Goal: Information Seeking & Learning: Learn about a topic

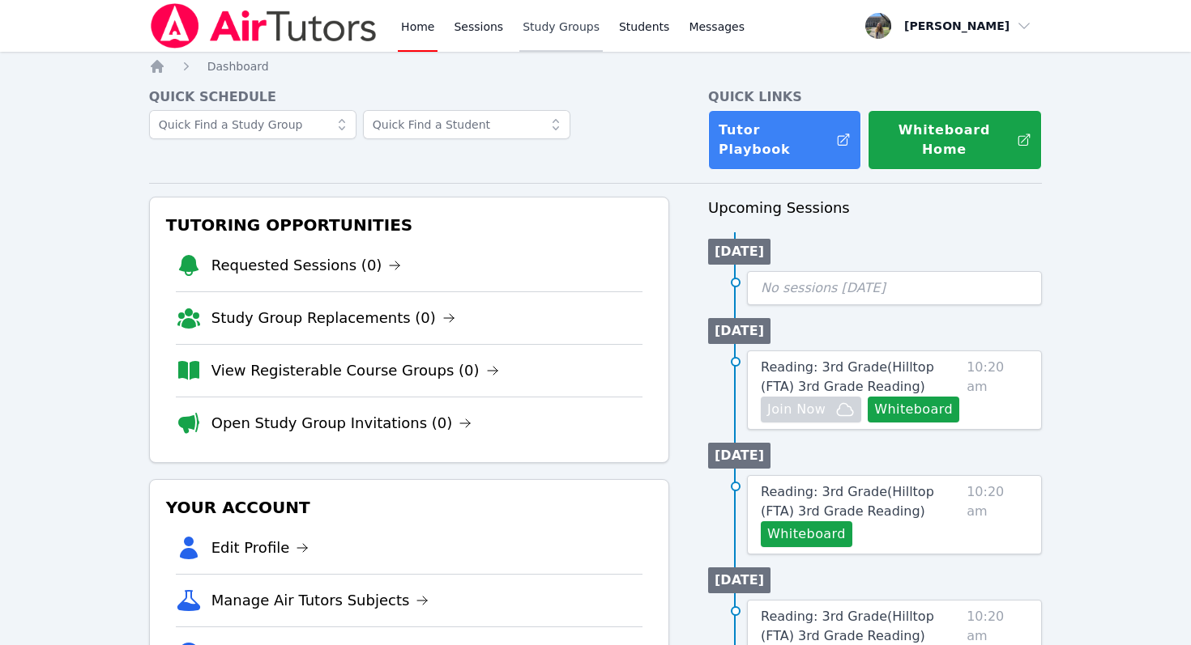
click at [587, 32] on link "Study Groups" at bounding box center [560, 26] width 83 height 52
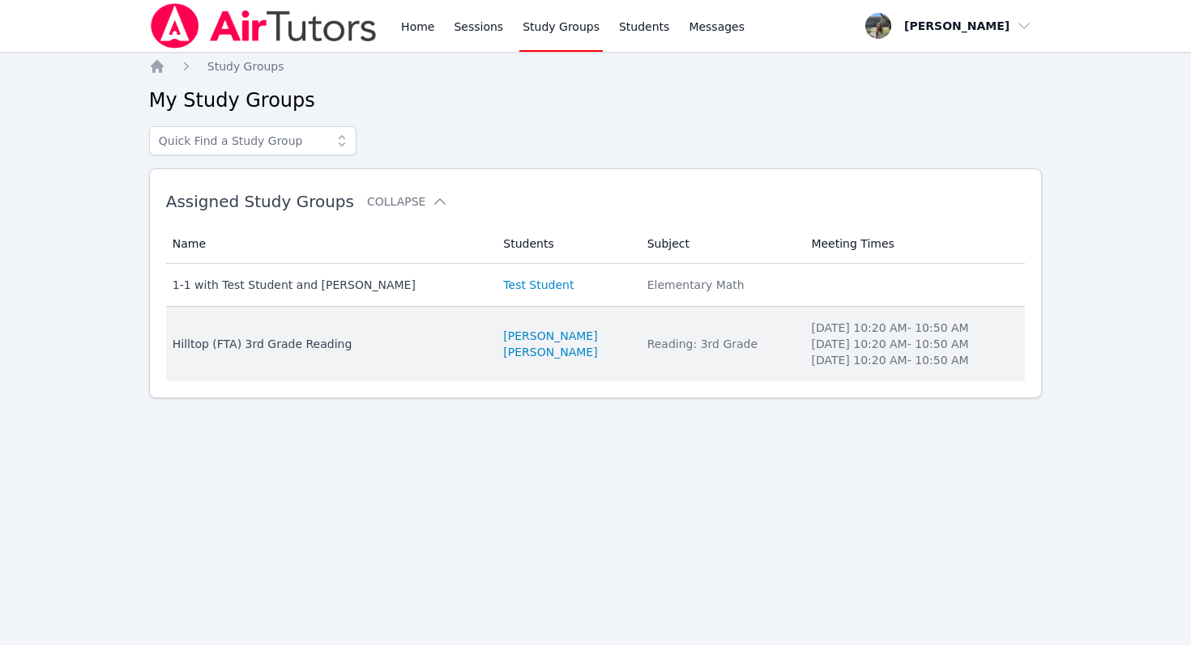
click at [309, 343] on div "Hilltop (FTA) 3rd Grade Reading" at bounding box center [329, 344] width 312 height 16
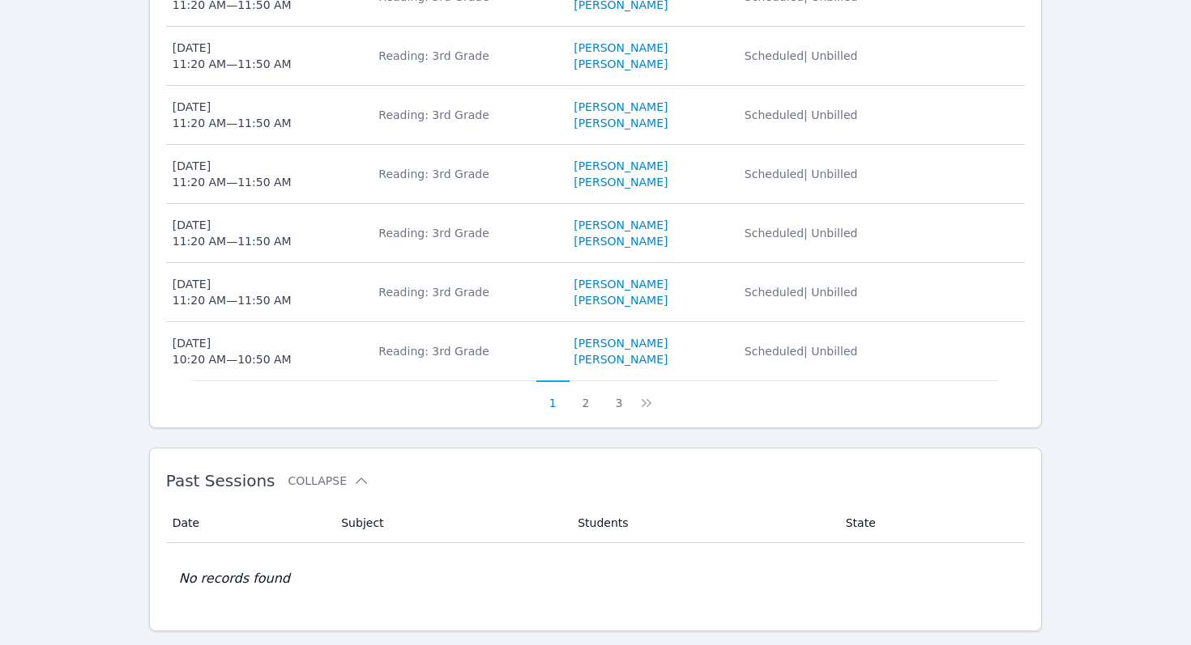
scroll to position [868, 0]
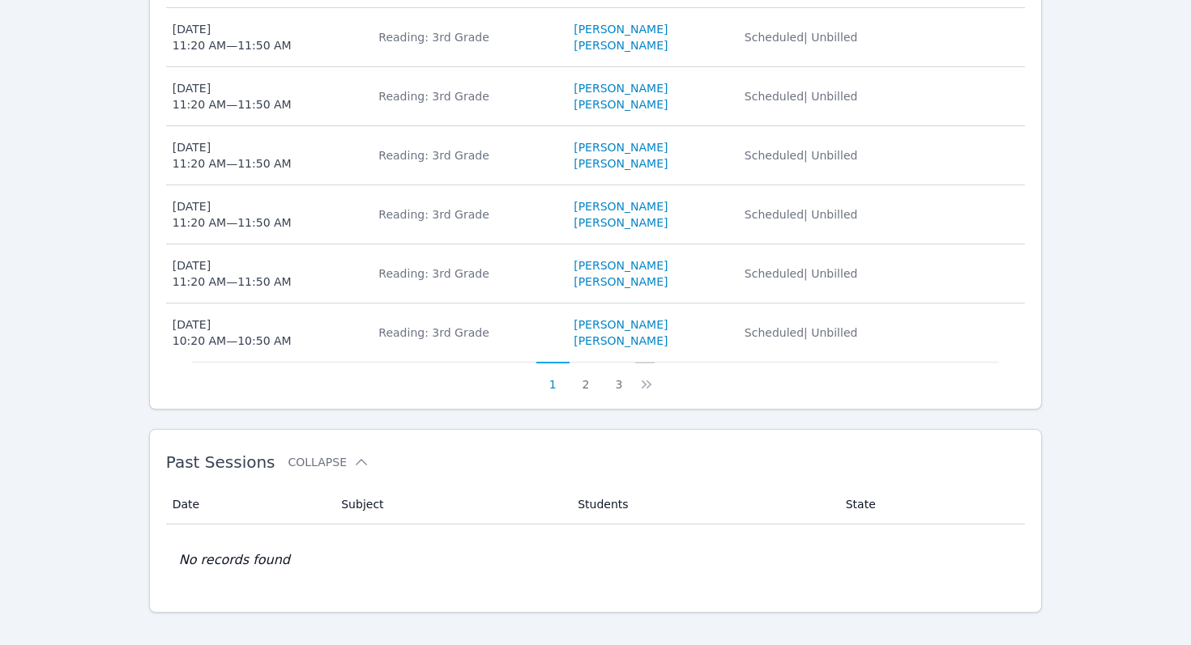
click at [652, 377] on icon at bounding box center [646, 385] width 16 height 16
click at [652, 377] on icon at bounding box center [656, 385] width 16 height 16
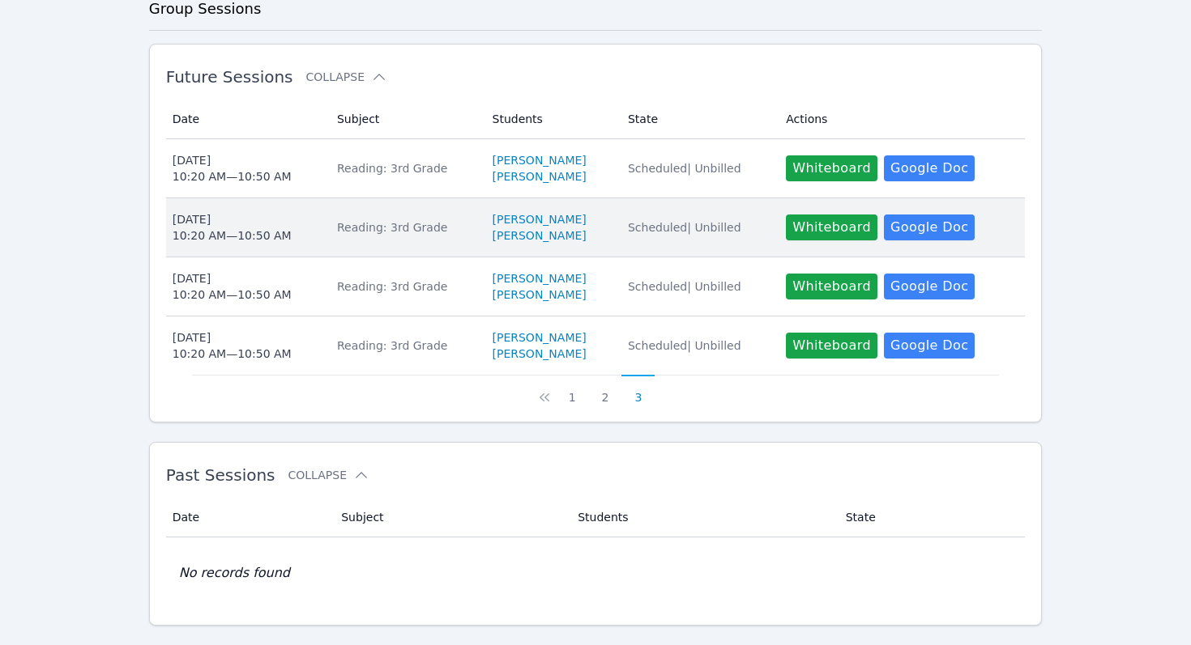
scroll to position [499, 0]
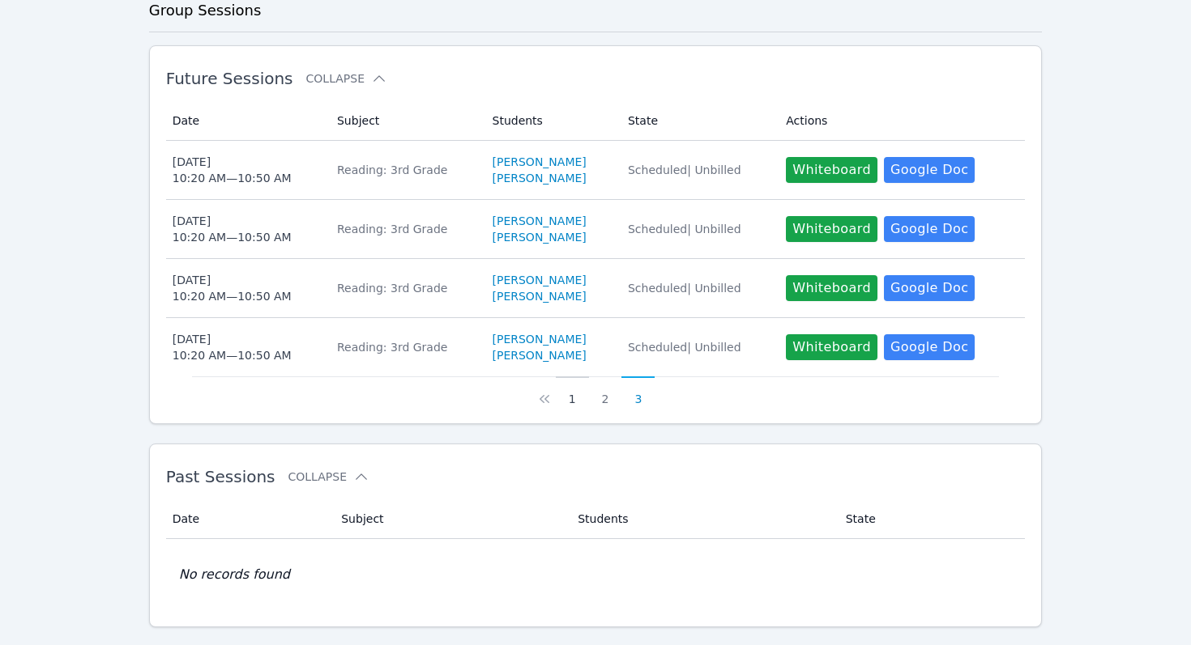
click at [569, 378] on button "1" at bounding box center [572, 392] width 33 height 31
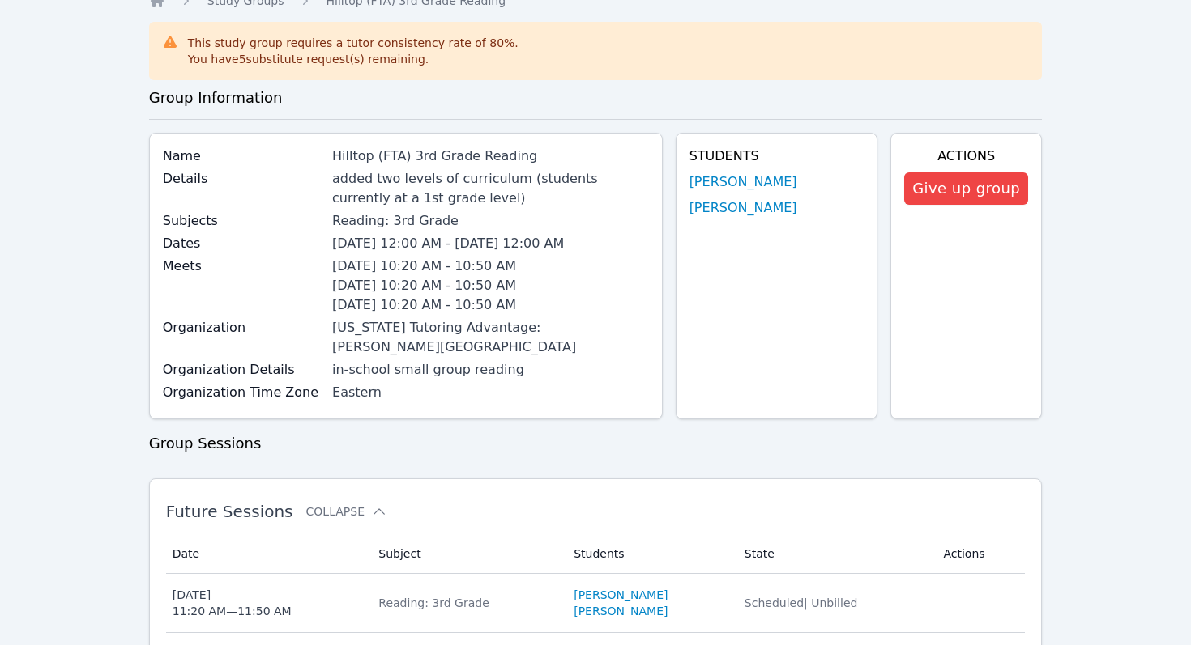
scroll to position [0, 0]
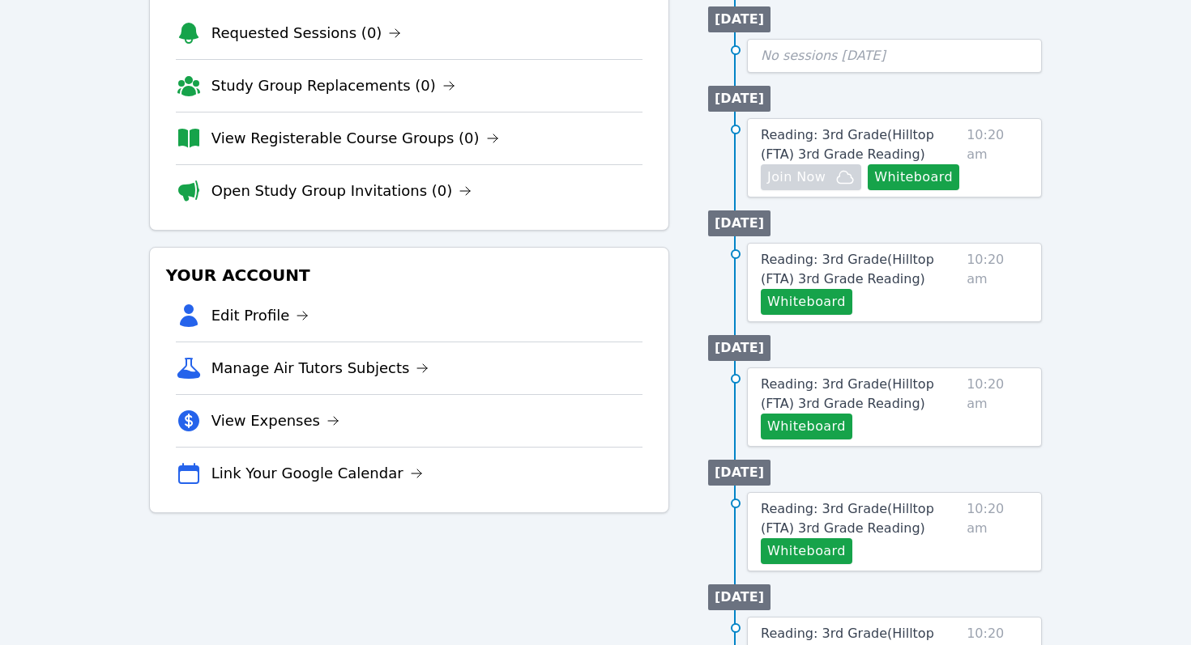
scroll to position [293, 0]
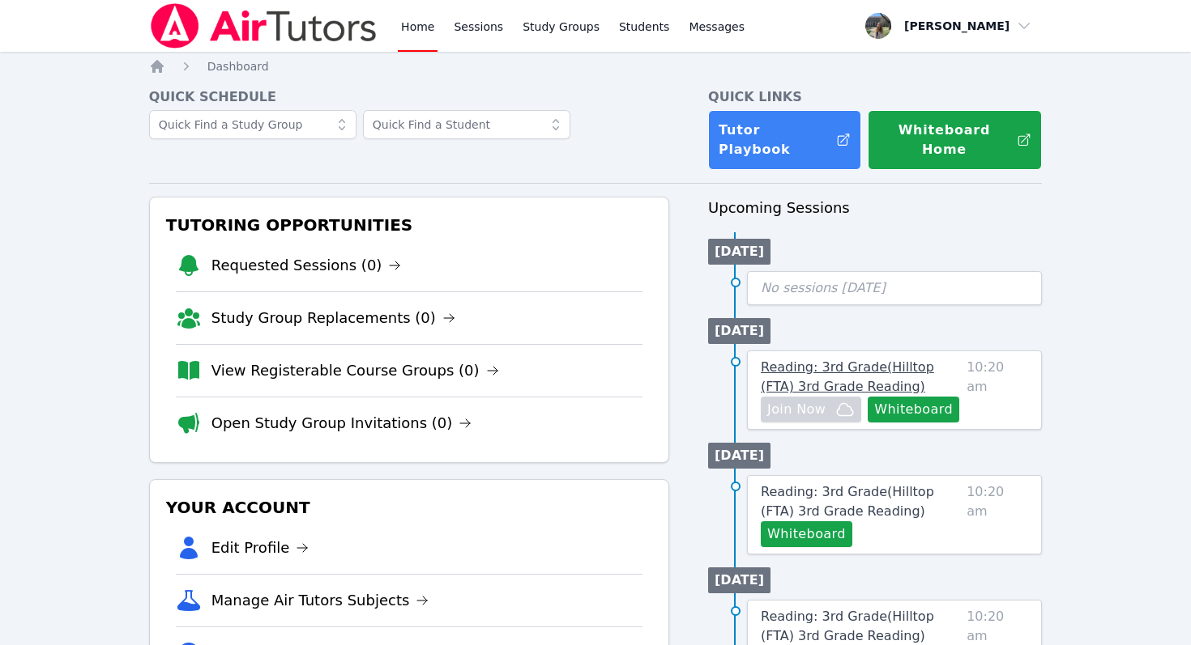
click at [934, 360] on span "Reading: 3rd Grade ( Hilltop (FTA) 3rd Grade Reading )" at bounding box center [846, 377] width 173 height 35
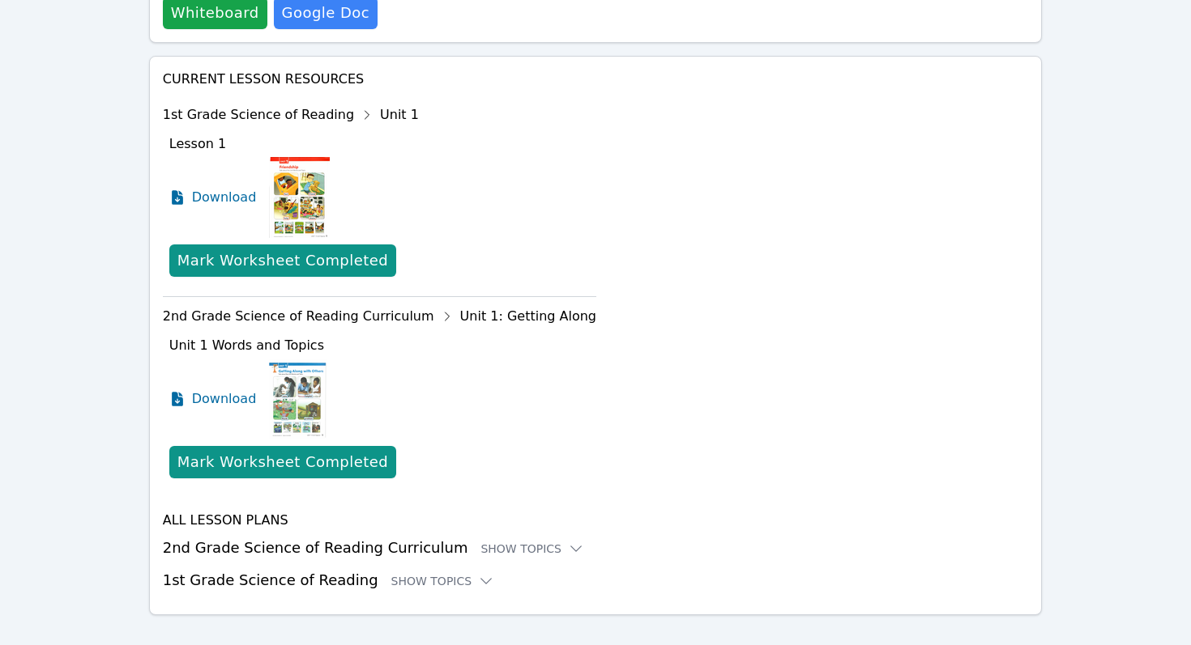
scroll to position [670, 0]
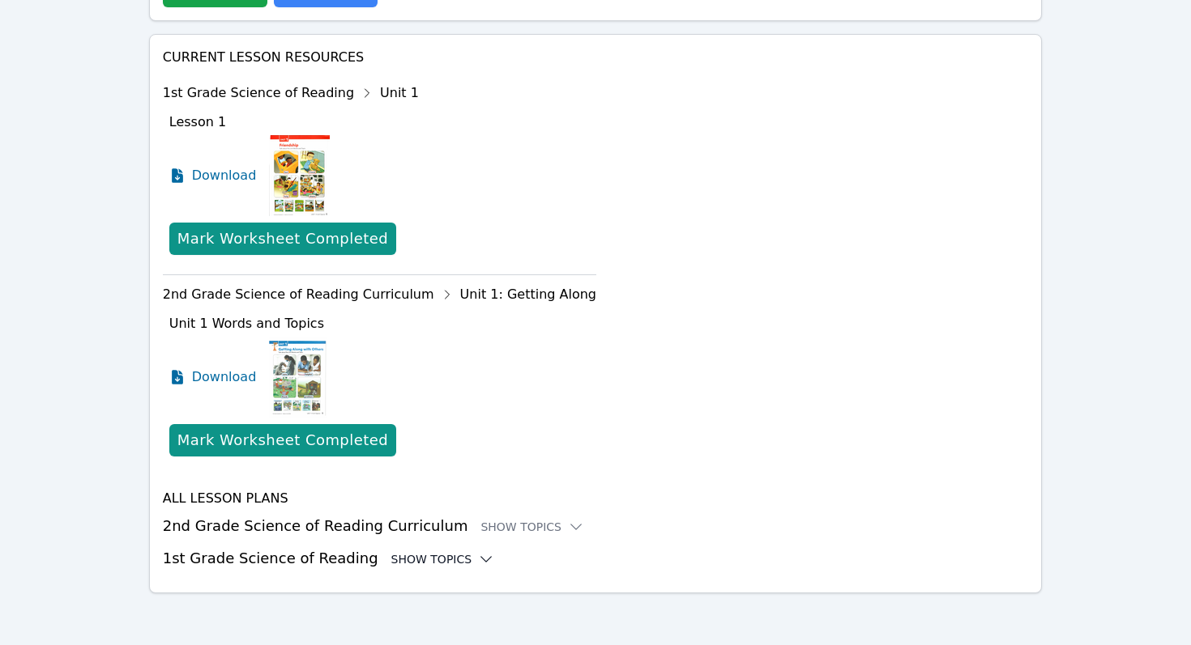
click at [414, 562] on div "Show Topics" at bounding box center [443, 560] width 104 height 16
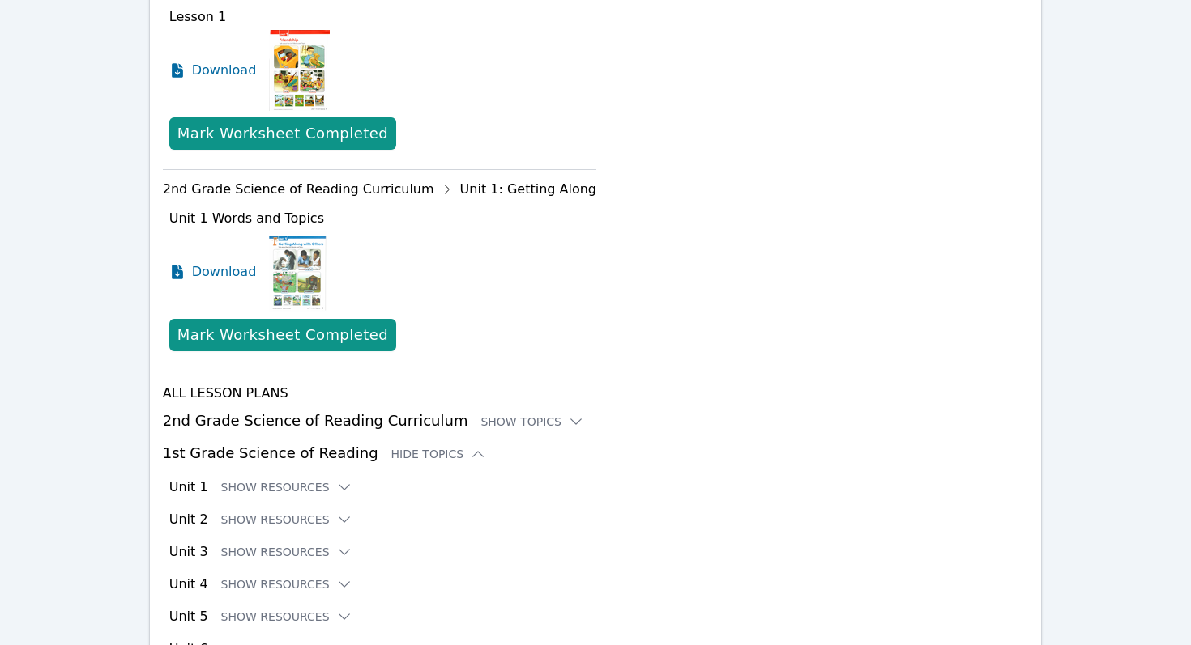
scroll to position [867, 0]
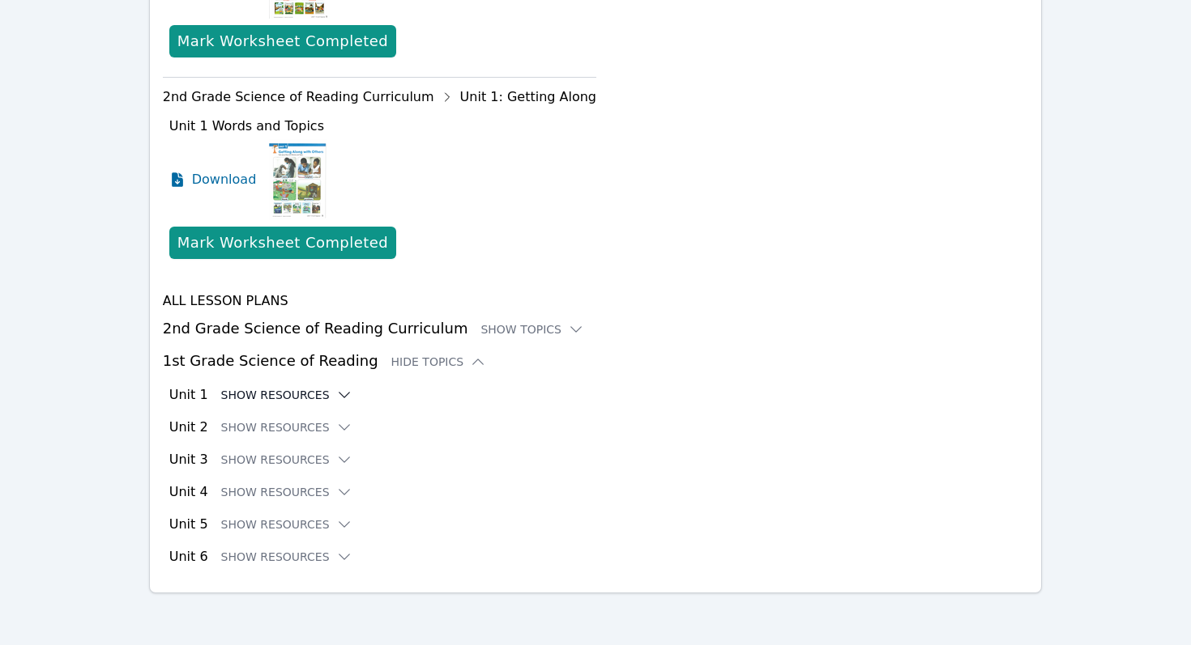
click at [308, 394] on button "Show Resources" at bounding box center [286, 395] width 131 height 16
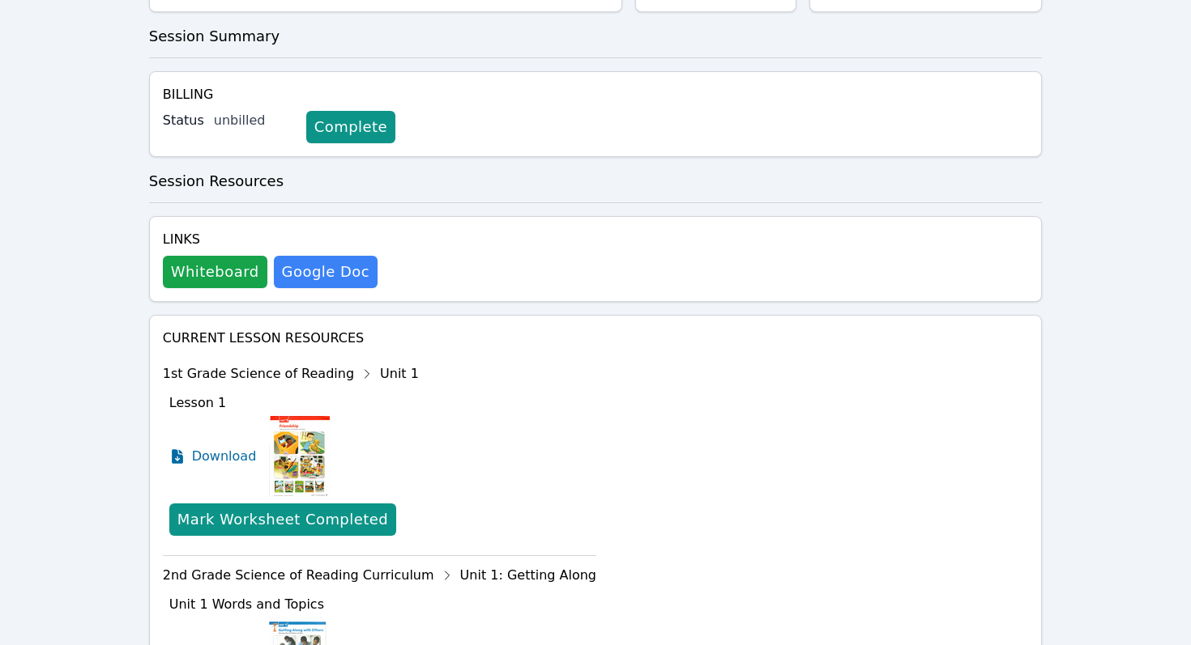
scroll to position [242, 0]
